Goal: Navigation & Orientation: Go to known website

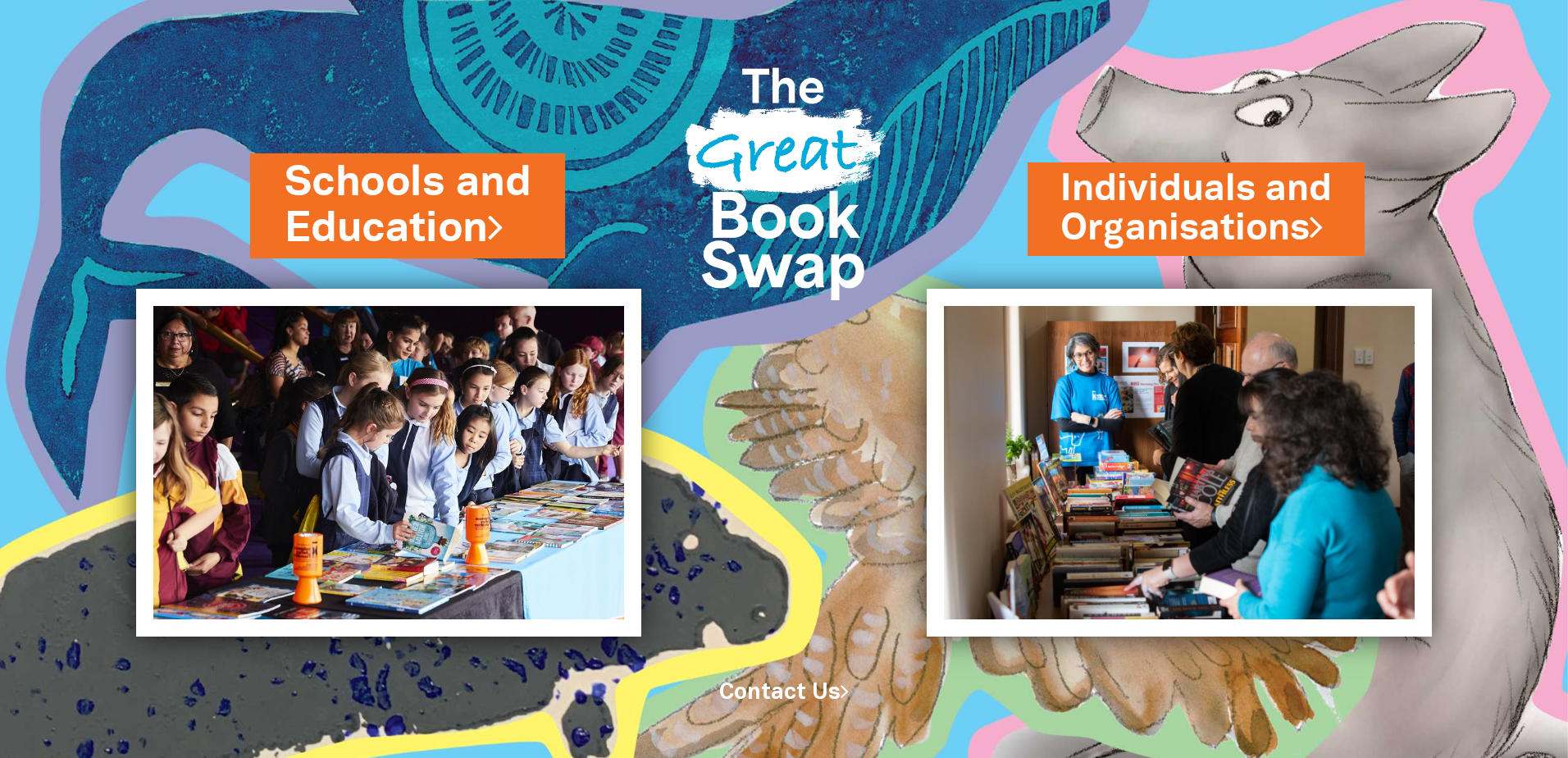
click at [493, 207] on link "Schools and Education" at bounding box center [406, 206] width 246 height 103
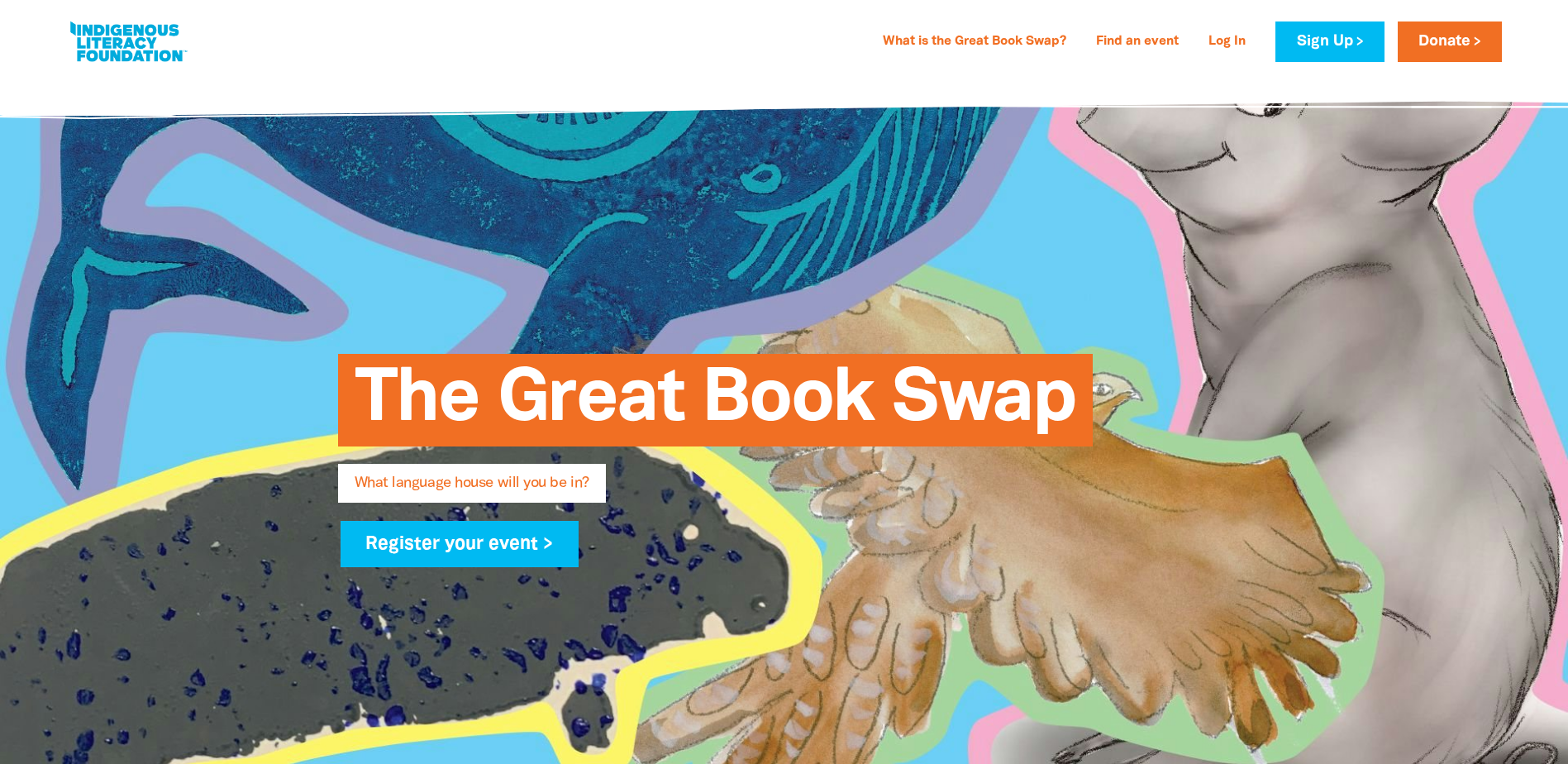
click at [153, 47] on link at bounding box center [128, 42] width 124 height 50
